Goal: Task Accomplishment & Management: Manage account settings

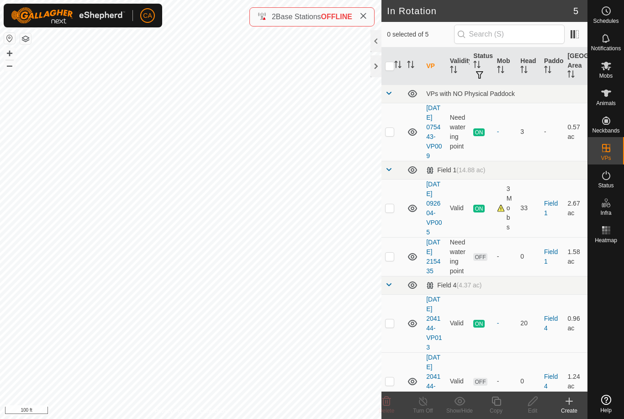
click at [389, 275] on td at bounding box center [393, 256] width 22 height 39
click at [535, 414] on div "Edit" at bounding box center [533, 411] width 37 height 8
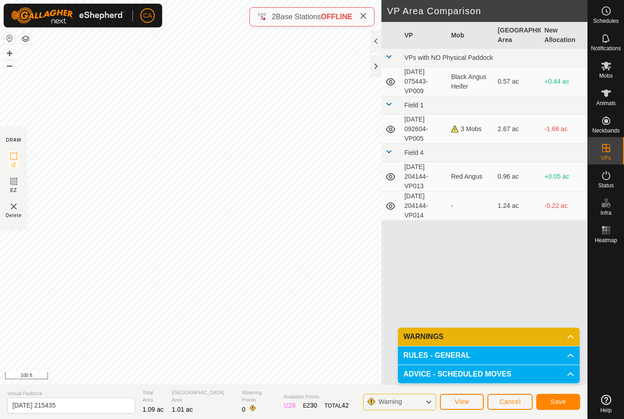
click at [556, 409] on button "Save" at bounding box center [558, 402] width 44 height 16
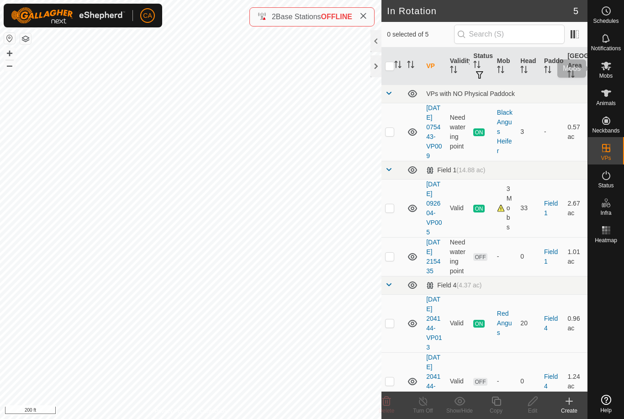
click at [606, 70] on icon at bounding box center [606, 65] width 11 height 11
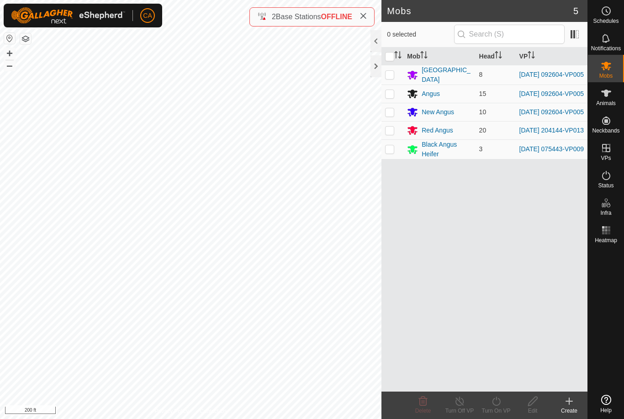
click at [388, 73] on p-checkbox at bounding box center [389, 74] width 9 height 7
click at [386, 94] on p-checkbox at bounding box center [389, 93] width 9 height 7
click at [392, 116] on p-checkbox at bounding box center [389, 111] width 9 height 7
click at [497, 406] on icon at bounding box center [496, 401] width 11 height 11
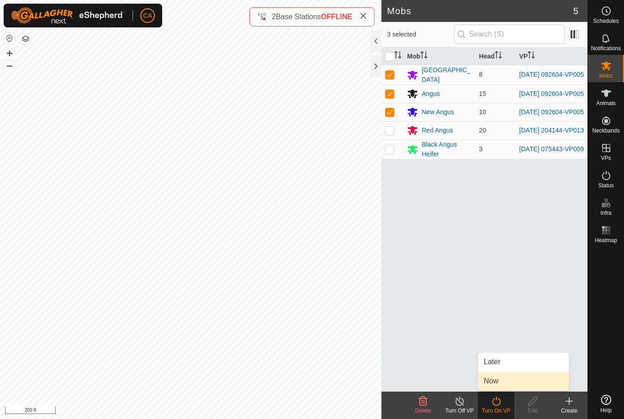
click at [509, 387] on link "Now" at bounding box center [523, 381] width 90 height 18
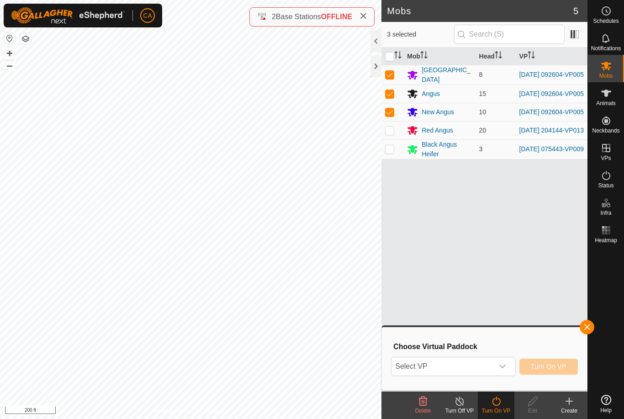
click at [486, 366] on span "Select VP" at bounding box center [442, 366] width 101 height 18
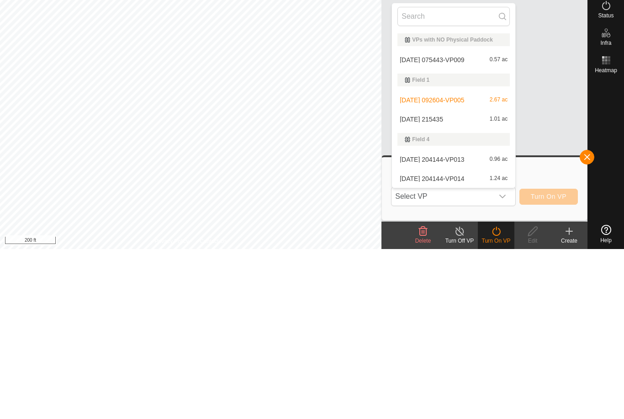
click at [443, 286] on span "[DATE] 215435" at bounding box center [421, 289] width 43 height 6
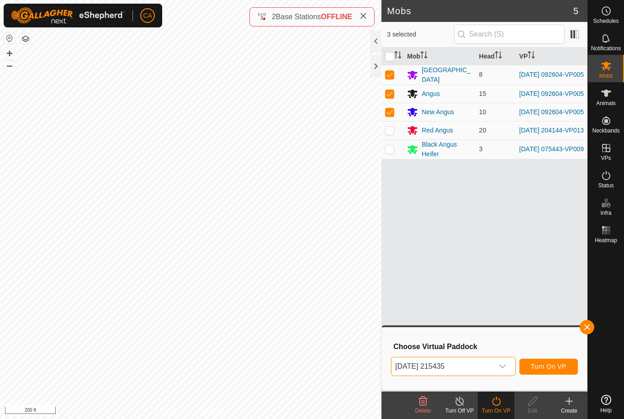
click at [559, 373] on button "Turn On VP" at bounding box center [549, 367] width 58 height 16
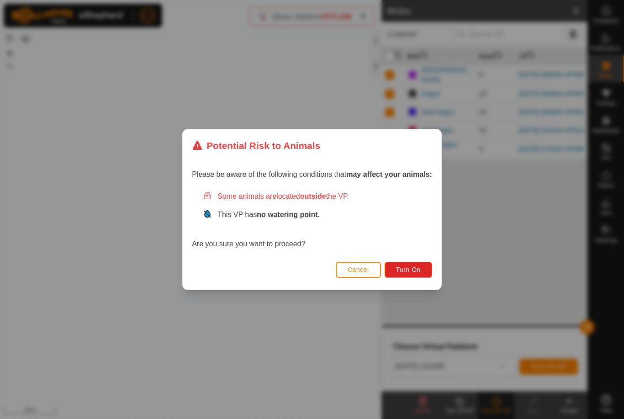
click at [413, 274] on button "Turn On" at bounding box center [409, 270] width 48 height 16
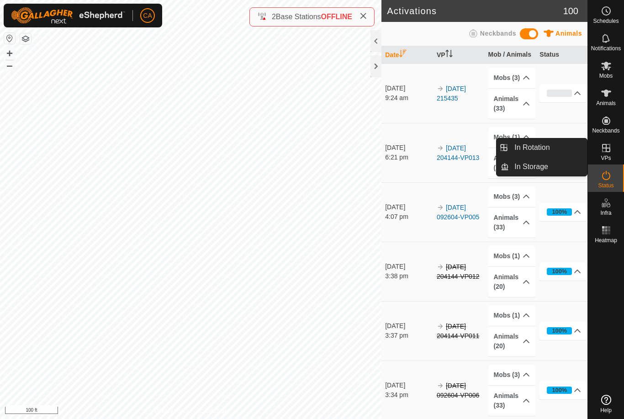
click at [567, 154] on link "In Rotation" at bounding box center [548, 147] width 78 height 18
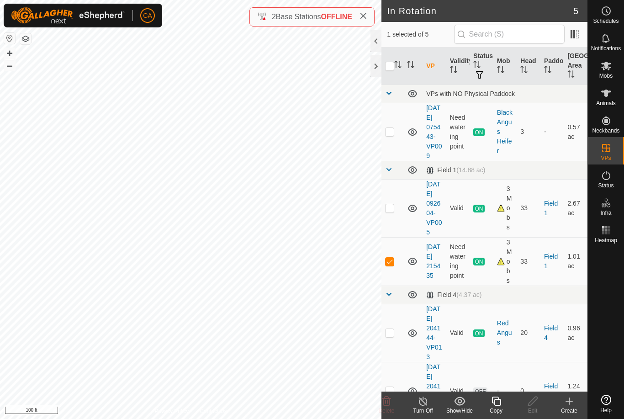
click at [396, 282] on td at bounding box center [393, 261] width 22 height 48
click at [572, 403] on icon at bounding box center [569, 401] width 11 height 11
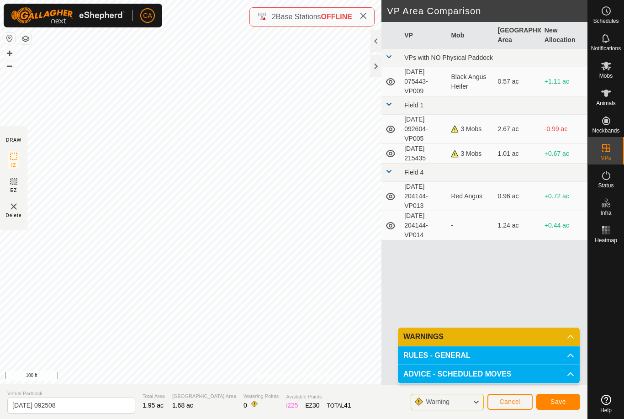
click at [557, 401] on span "Save" at bounding box center [559, 401] width 16 height 7
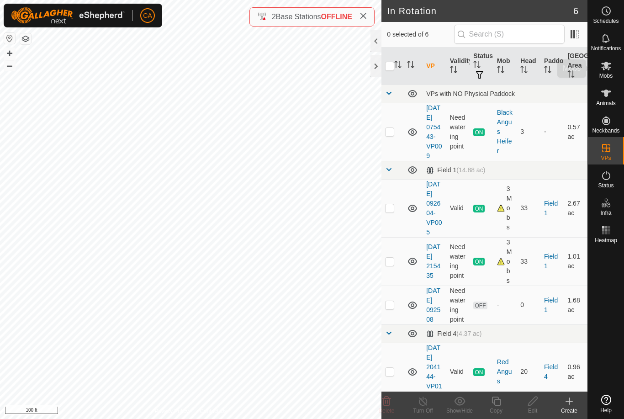
click at [611, 74] on span "Mobs" at bounding box center [605, 75] width 13 height 5
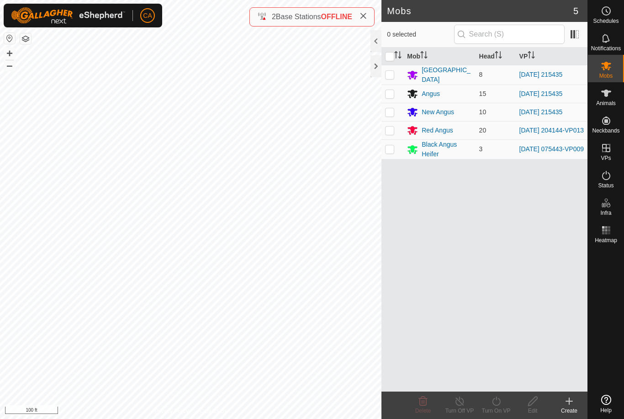
click at [384, 71] on td at bounding box center [393, 75] width 22 height 20
click at [391, 90] on p-checkbox at bounding box center [389, 93] width 9 height 7
click at [393, 110] on p-checkbox at bounding box center [389, 111] width 9 height 7
click at [494, 406] on icon at bounding box center [496, 401] width 11 height 11
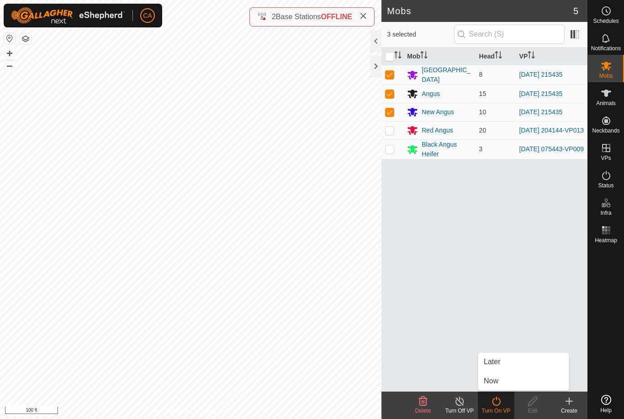
click at [506, 385] on link "Now" at bounding box center [523, 381] width 90 height 18
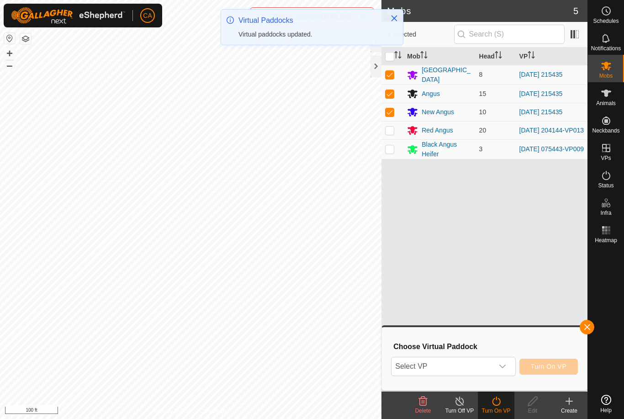
click at [472, 367] on span "Select VP" at bounding box center [442, 366] width 101 height 18
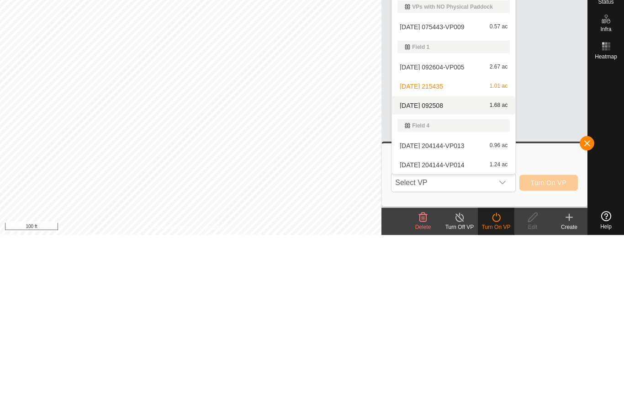
click at [463, 284] on div "[DATE] 092508 1.68 ac" at bounding box center [454, 289] width 112 height 11
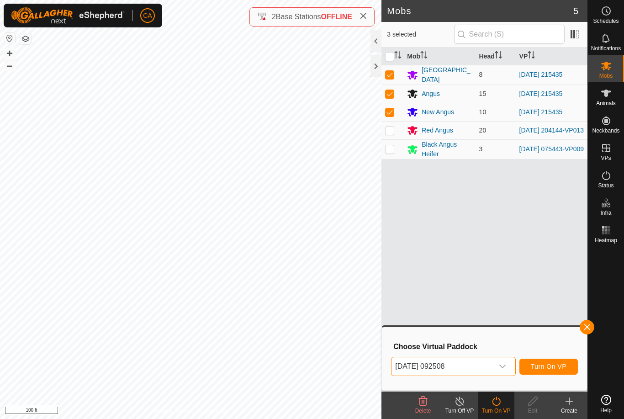
click at [550, 371] on button "Turn On VP" at bounding box center [549, 367] width 58 height 16
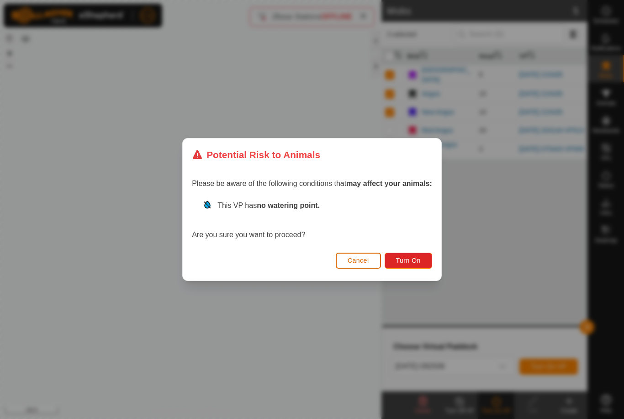
click at [408, 255] on button "Turn On" at bounding box center [409, 261] width 48 height 16
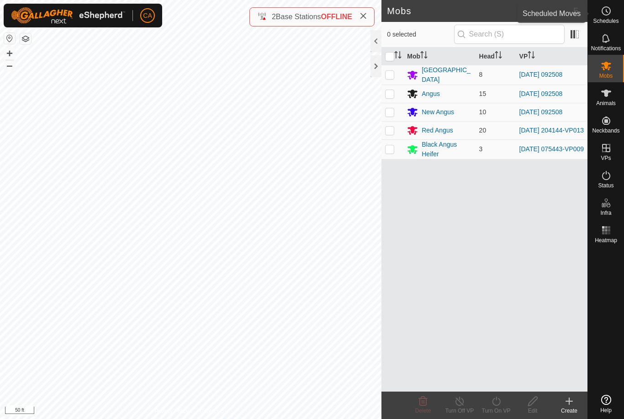
click at [595, 0] on div "Schedules" at bounding box center [606, 13] width 36 height 27
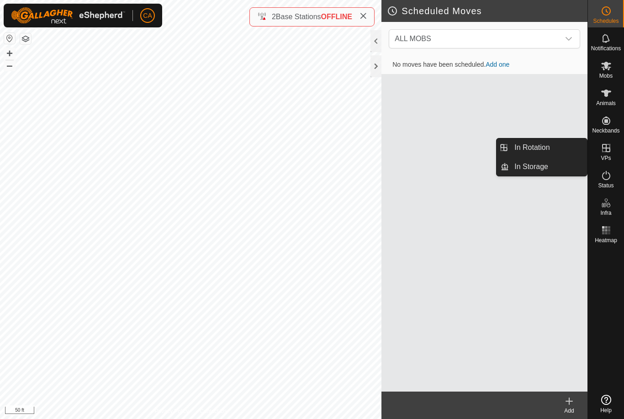
click at [563, 146] on link "In Rotation" at bounding box center [548, 147] width 78 height 18
